Goal: Find specific page/section

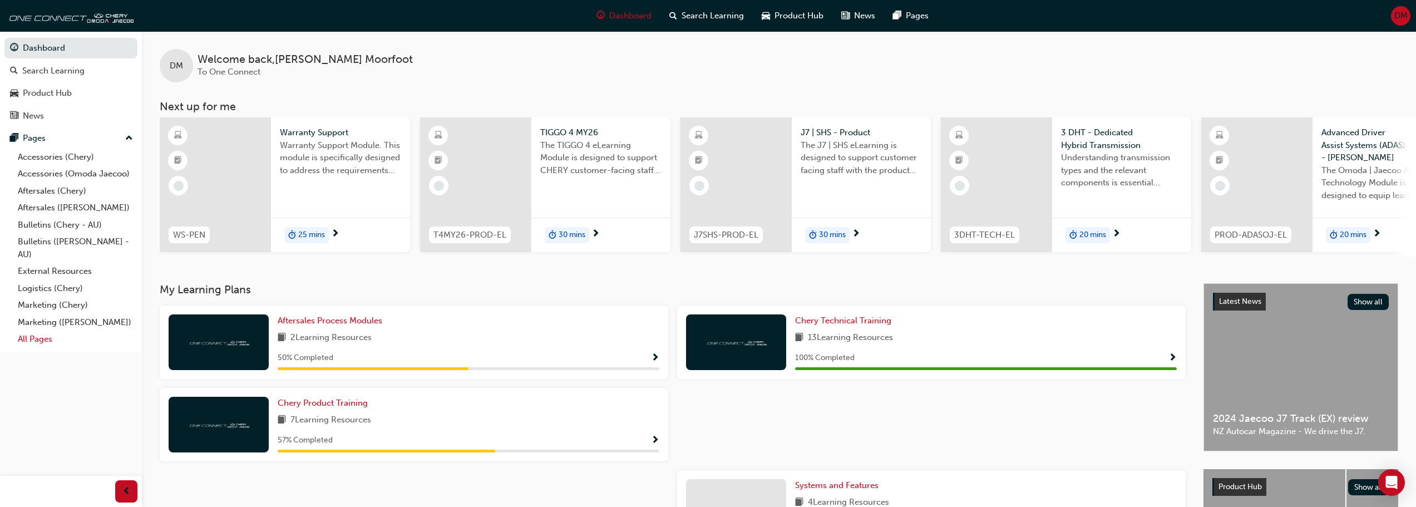
click at [38, 340] on link "All Pages" at bounding box center [75, 339] width 124 height 17
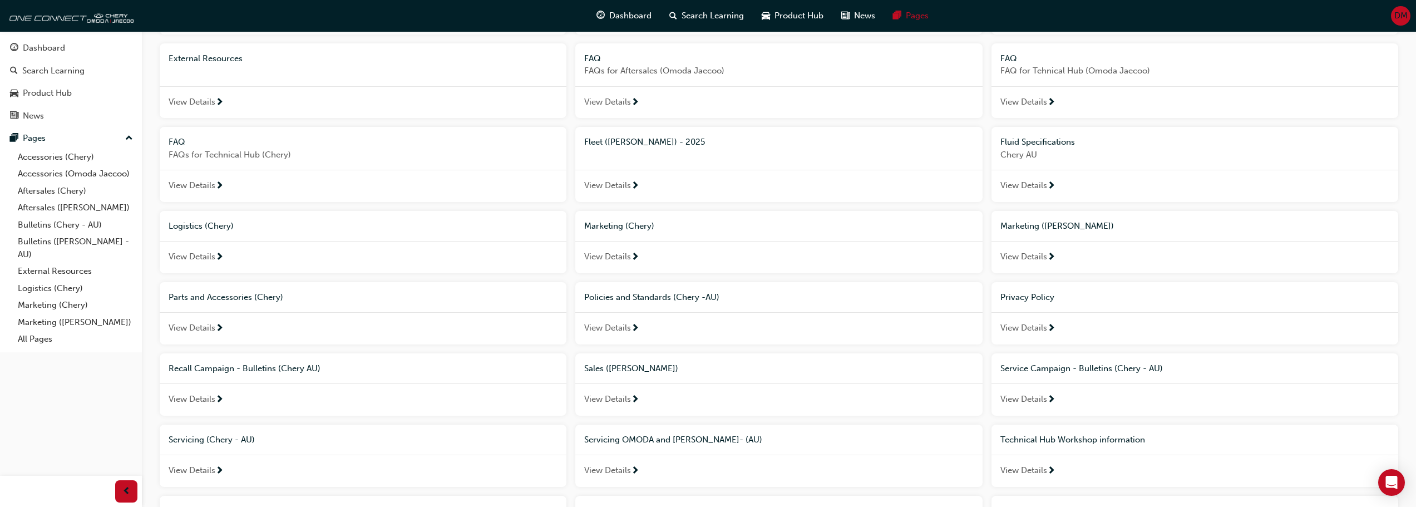
scroll to position [346, 0]
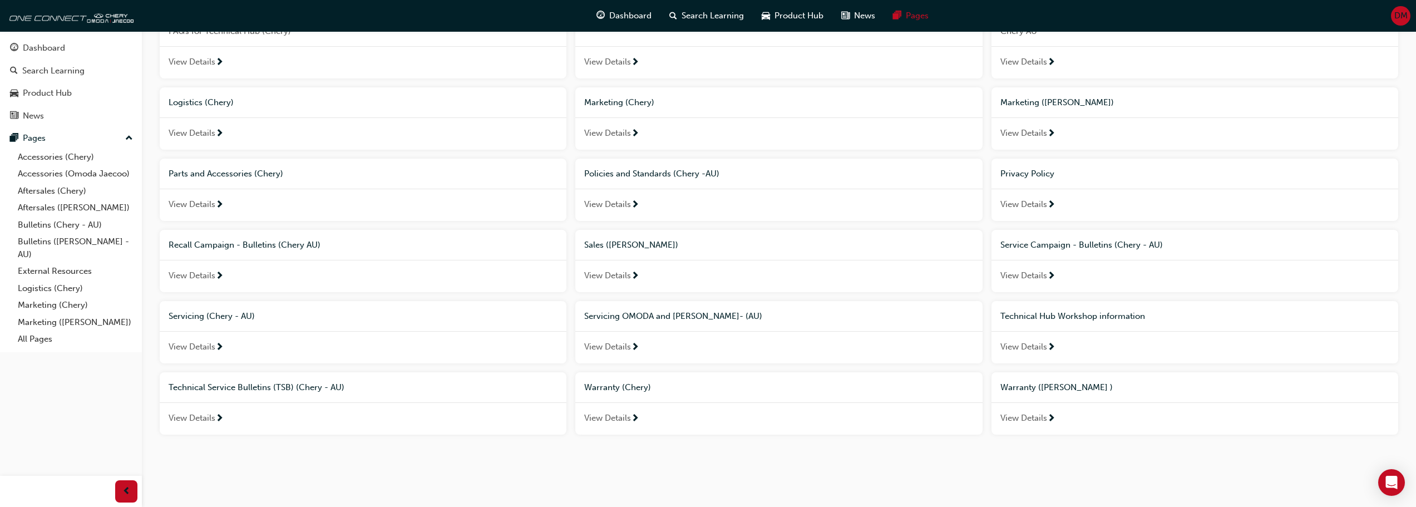
click at [1095, 317] on span "Technical Hub Workshop information" at bounding box center [1073, 316] width 145 height 10
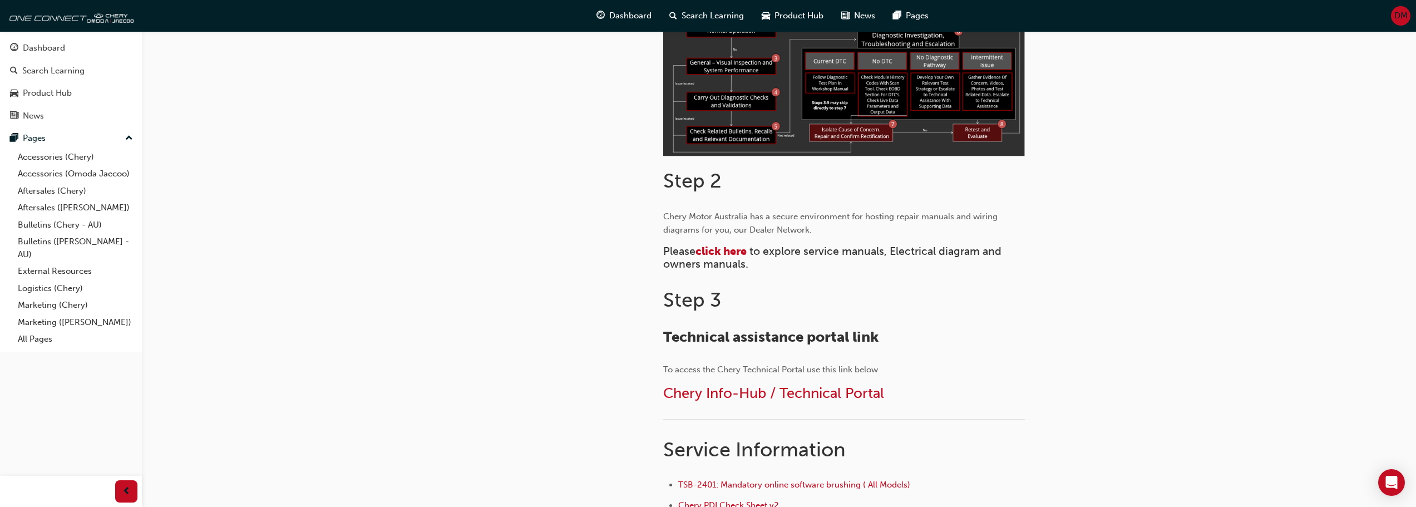
scroll to position [390, 0]
click at [779, 391] on span "Chery Info-Hub / Technical Portal" at bounding box center [773, 392] width 221 height 17
